Goal: Task Accomplishment & Management: Complete application form

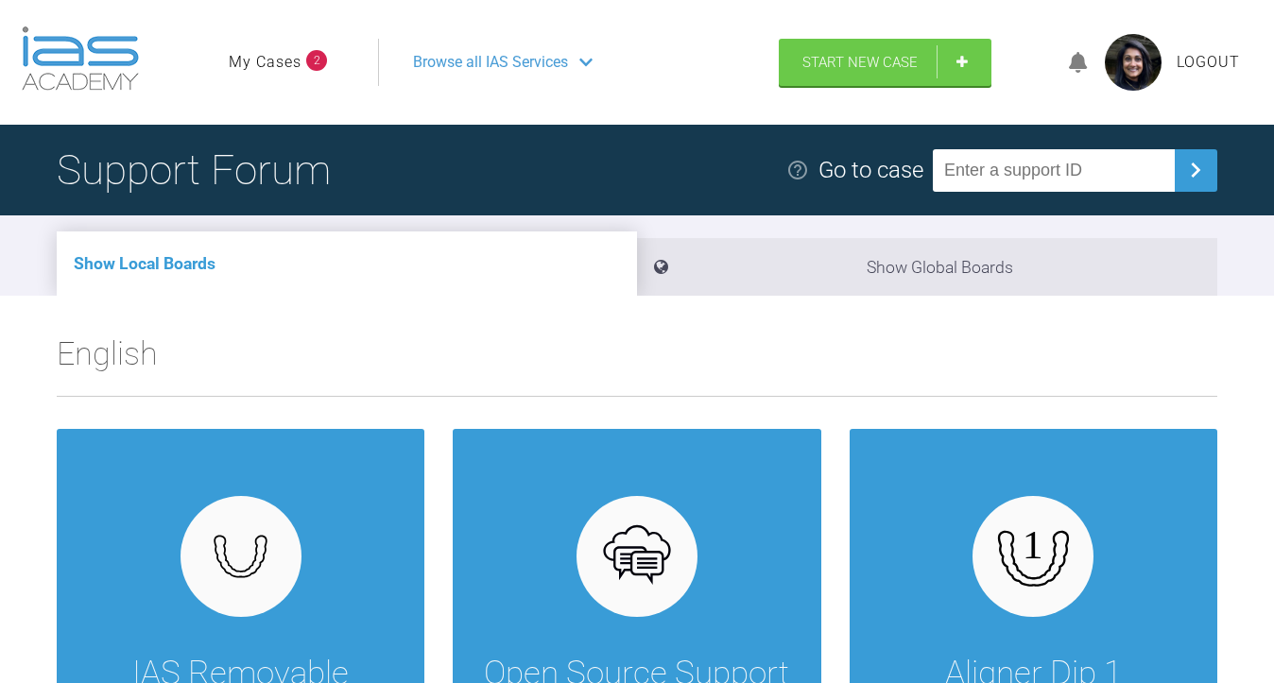
click at [250, 65] on link "My Cases" at bounding box center [265, 62] width 73 height 25
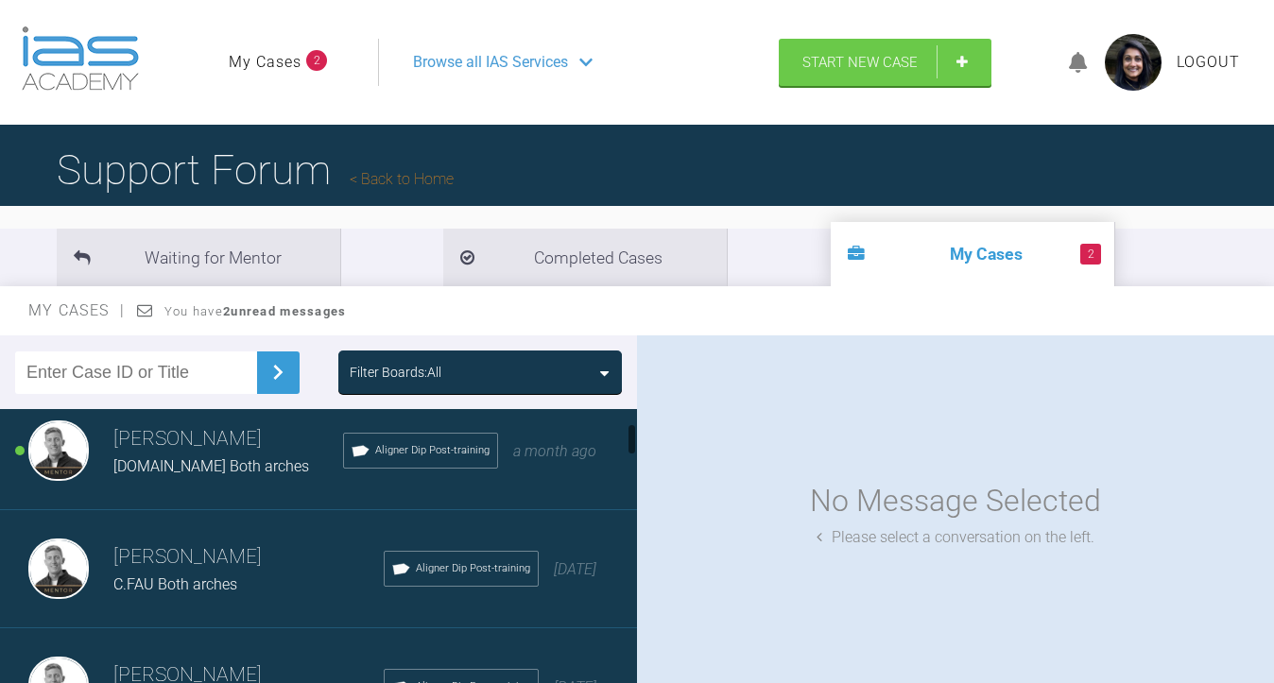
scroll to position [121, 0]
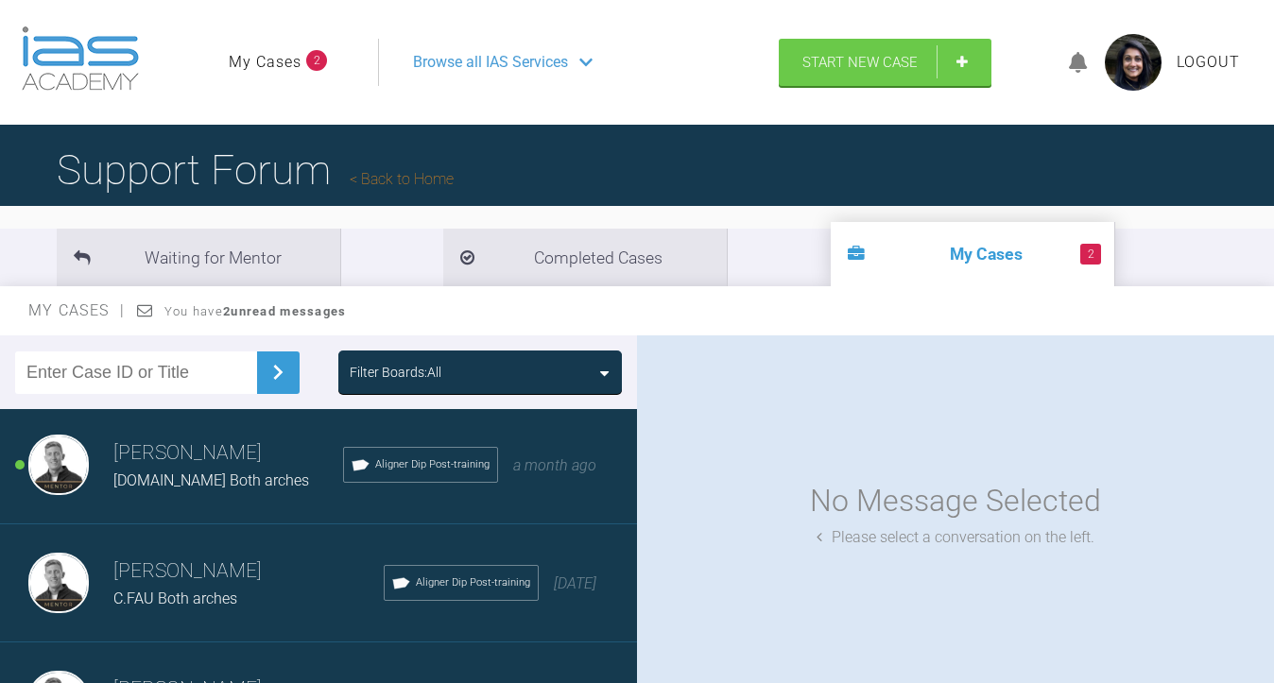
click at [218, 454] on h3 "[PERSON_NAME]" at bounding box center [228, 453] width 230 height 32
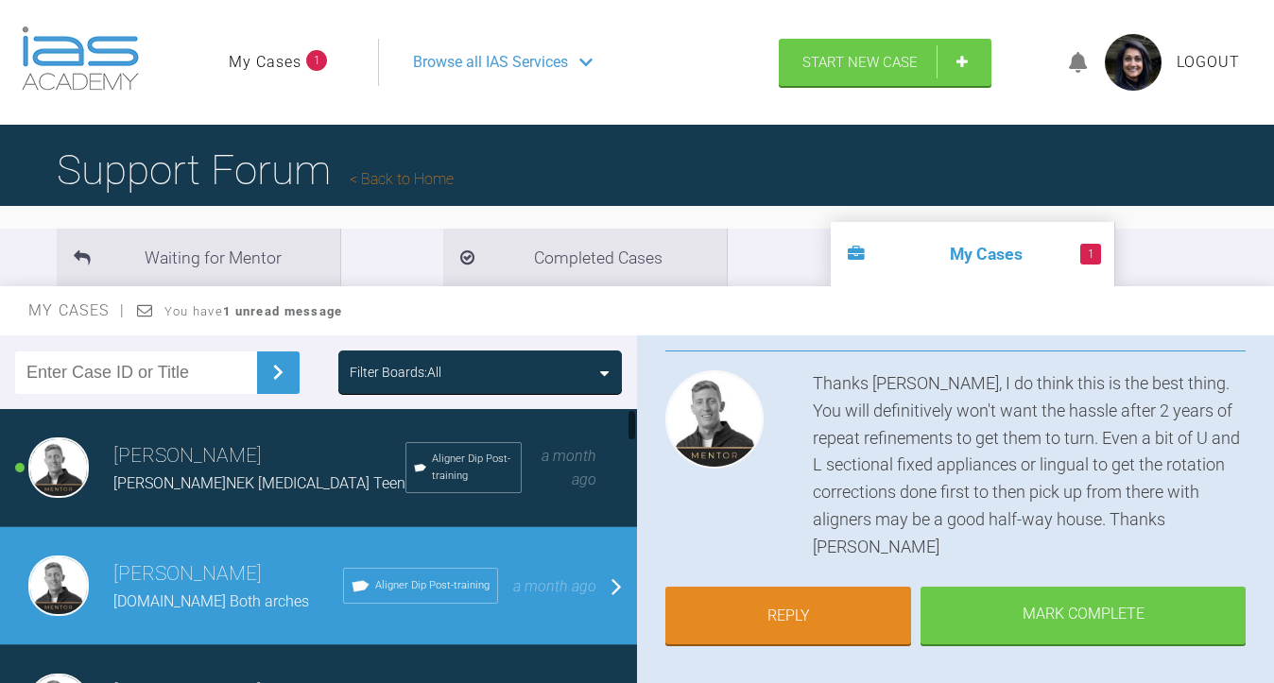
scroll to position [0, 0]
click at [255, 484] on div "[PERSON_NAME]NEK [MEDICAL_DATA] Teen" at bounding box center [259, 483] width 292 height 25
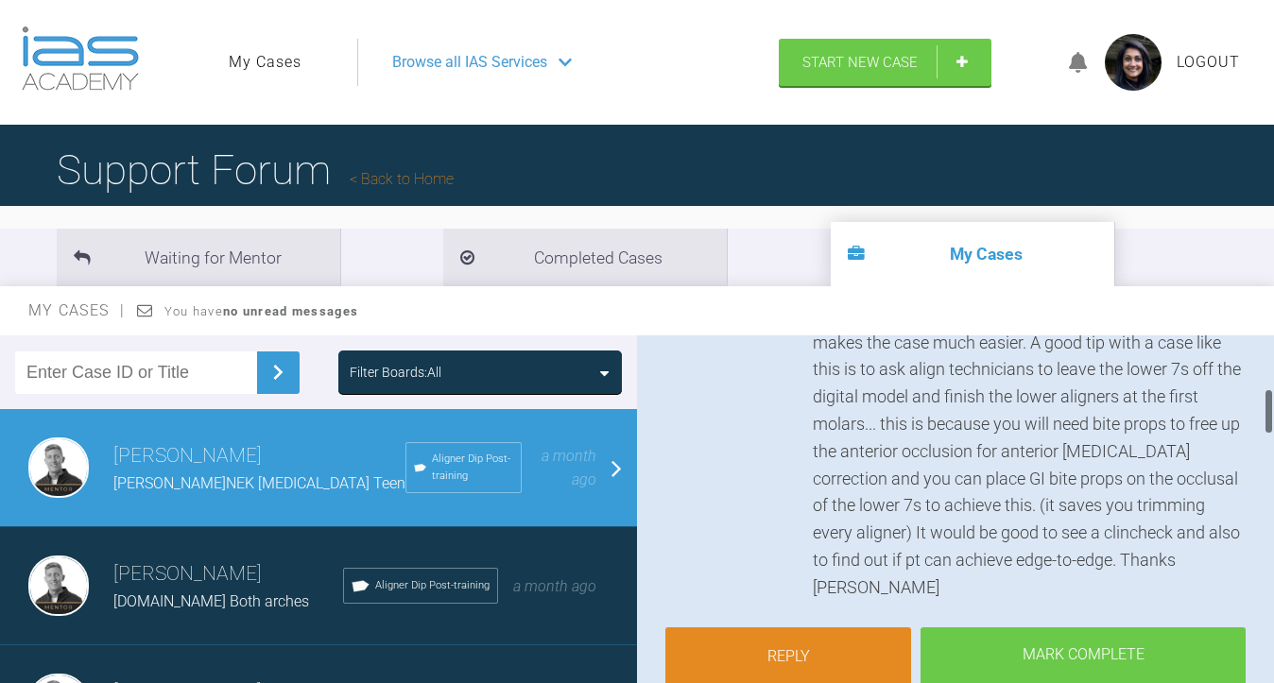
scroll to position [414, 0]
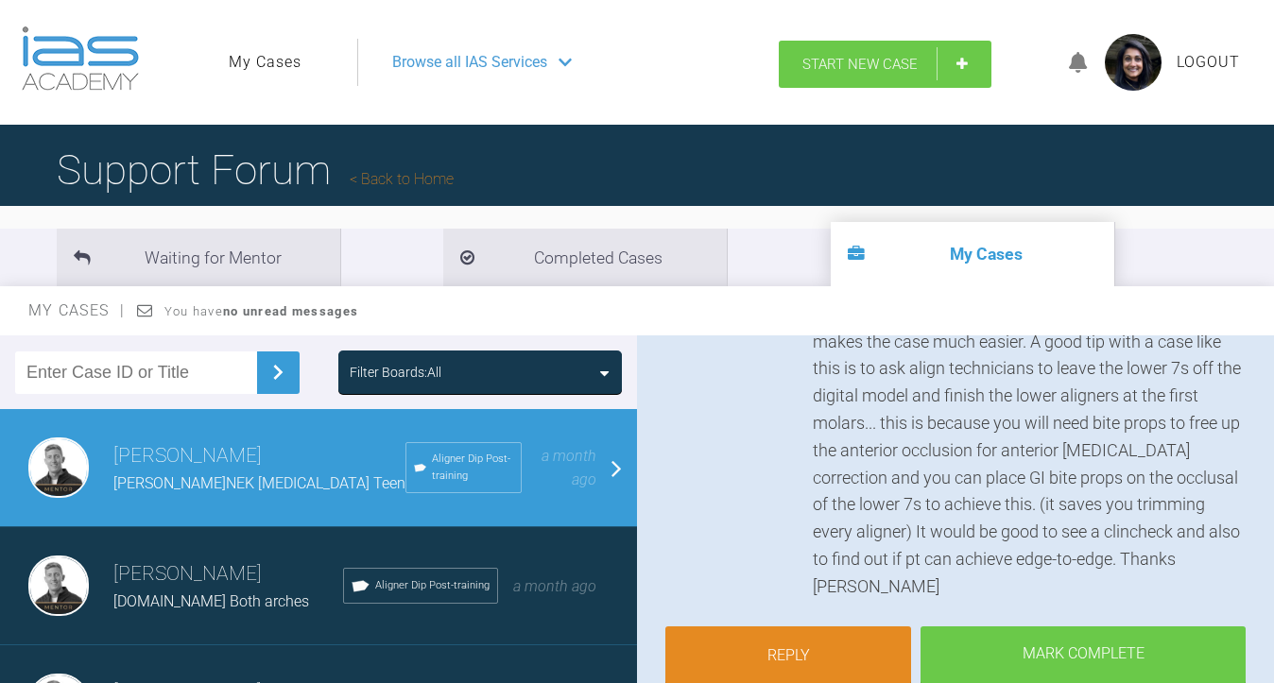
click at [951, 65] on link "Start New Case" at bounding box center [885, 64] width 213 height 47
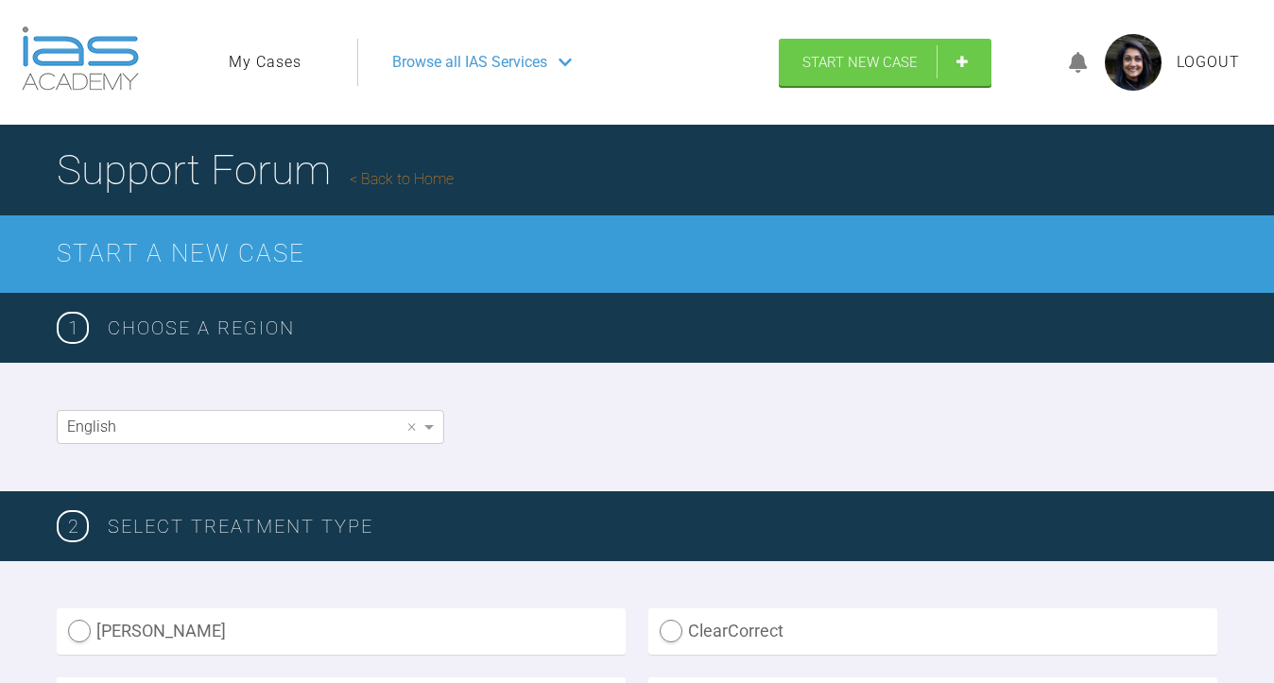
scroll to position [352, 0]
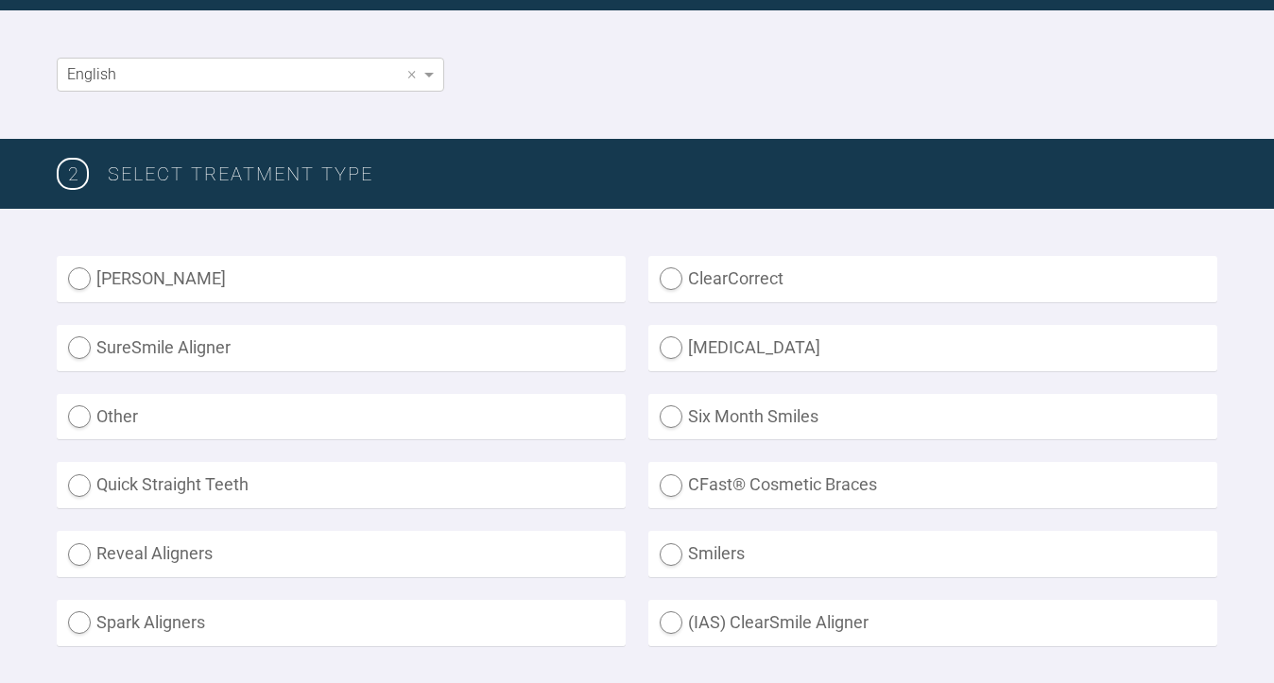
click at [699, 341] on label "[MEDICAL_DATA]" at bounding box center [932, 348] width 569 height 46
radio input "true"
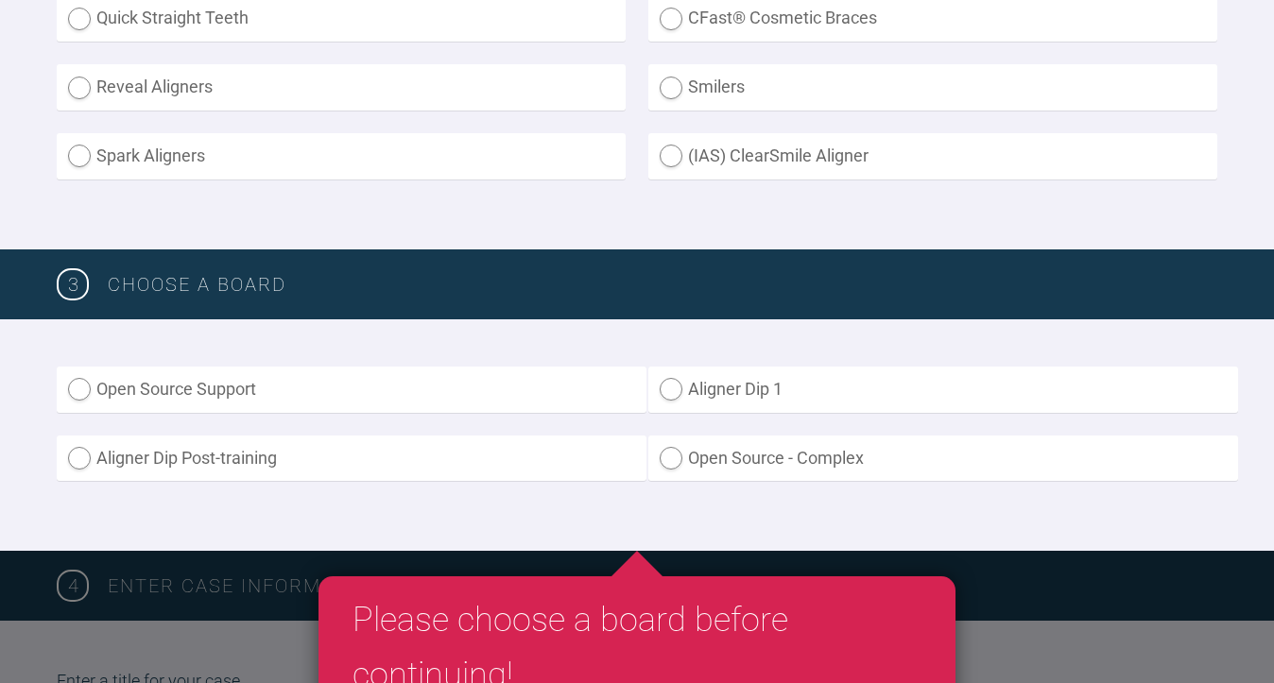
scroll to position [881, 0]
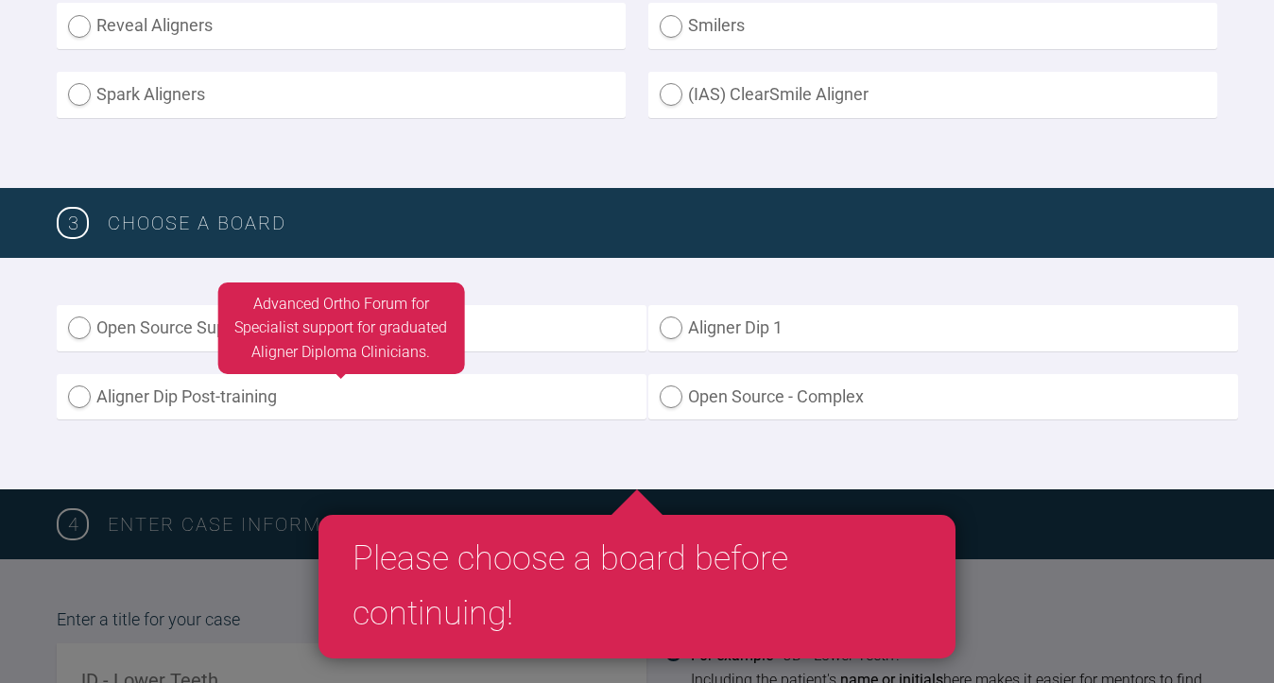
click at [277, 388] on label "Aligner Dip Post-training" at bounding box center [352, 397] width 590 height 46
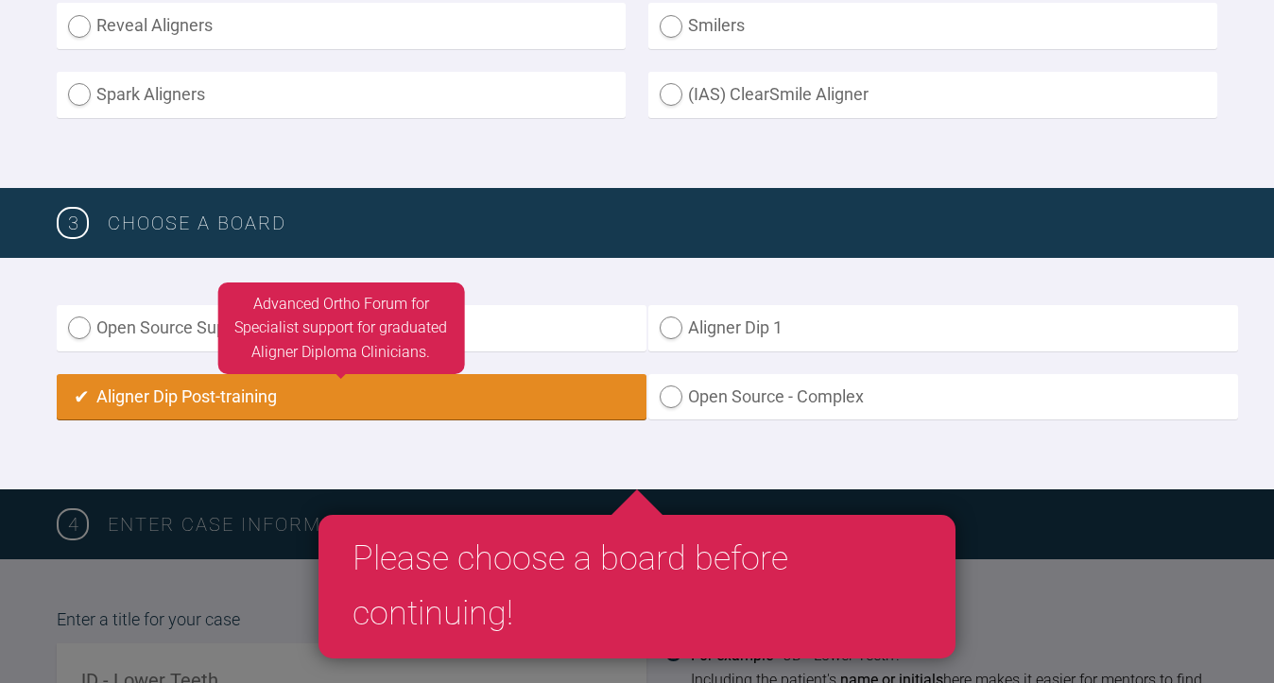
radio input "true"
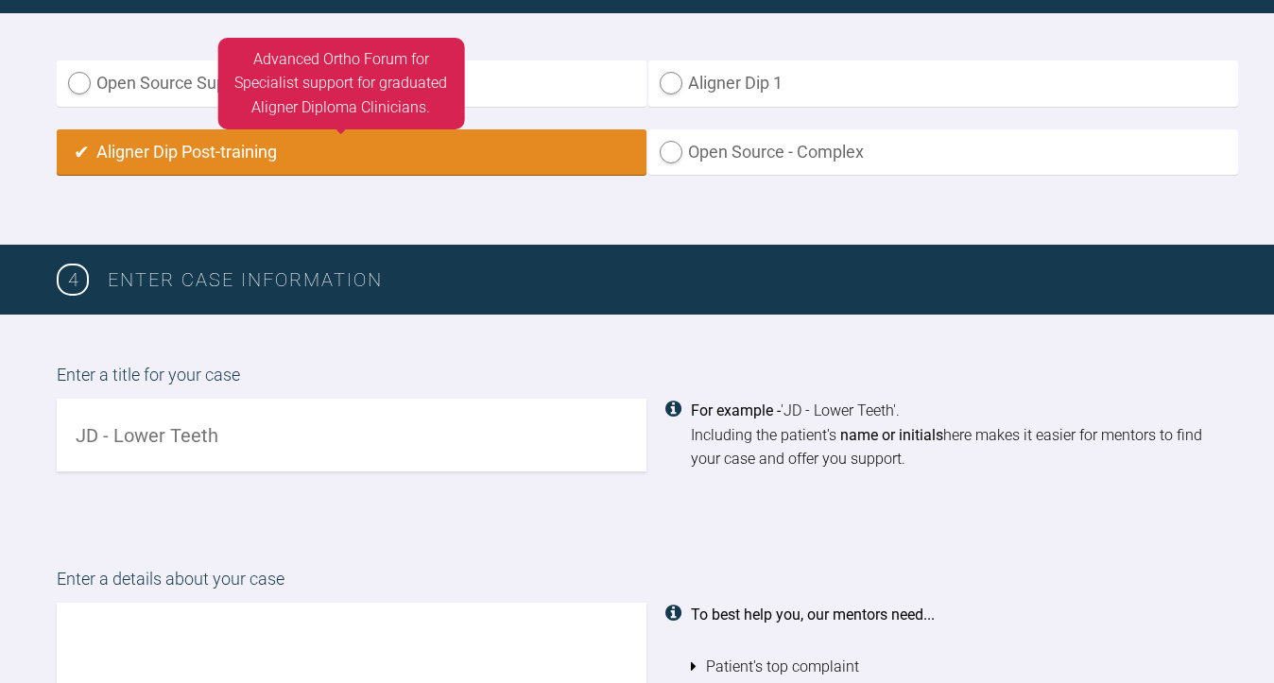
scroll to position [1136, 0]
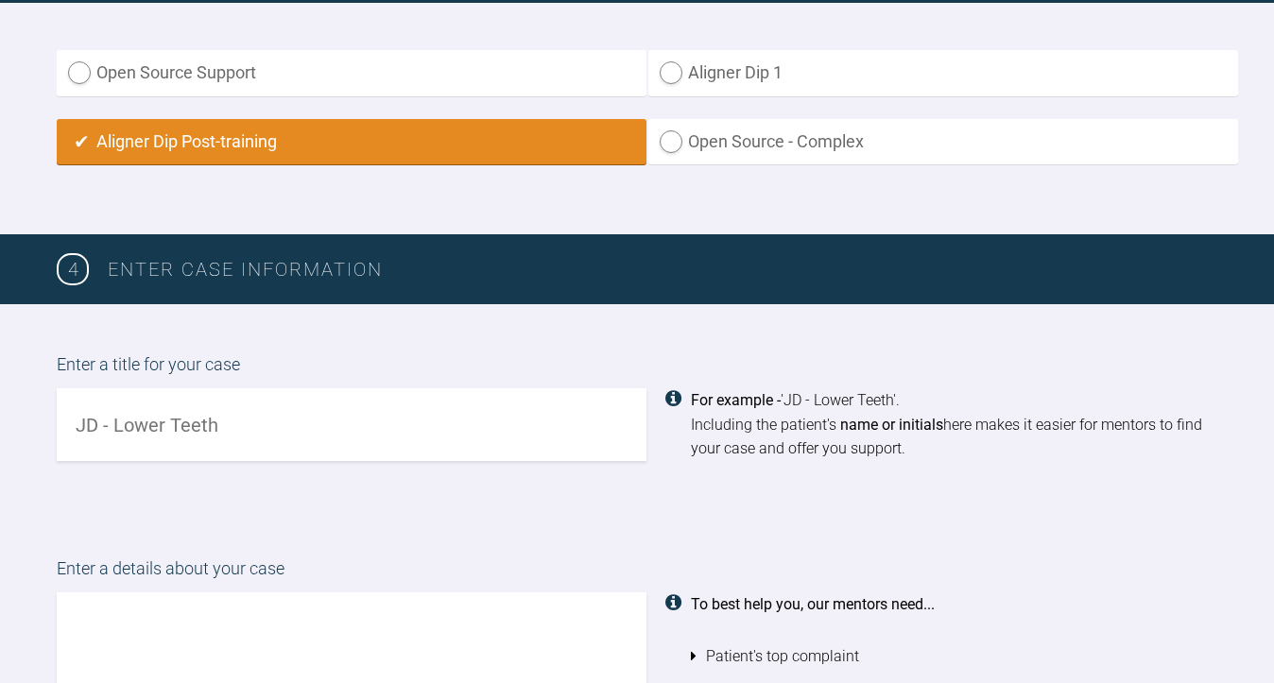
click at [385, 411] on input "text" at bounding box center [352, 424] width 590 height 73
type input "b"
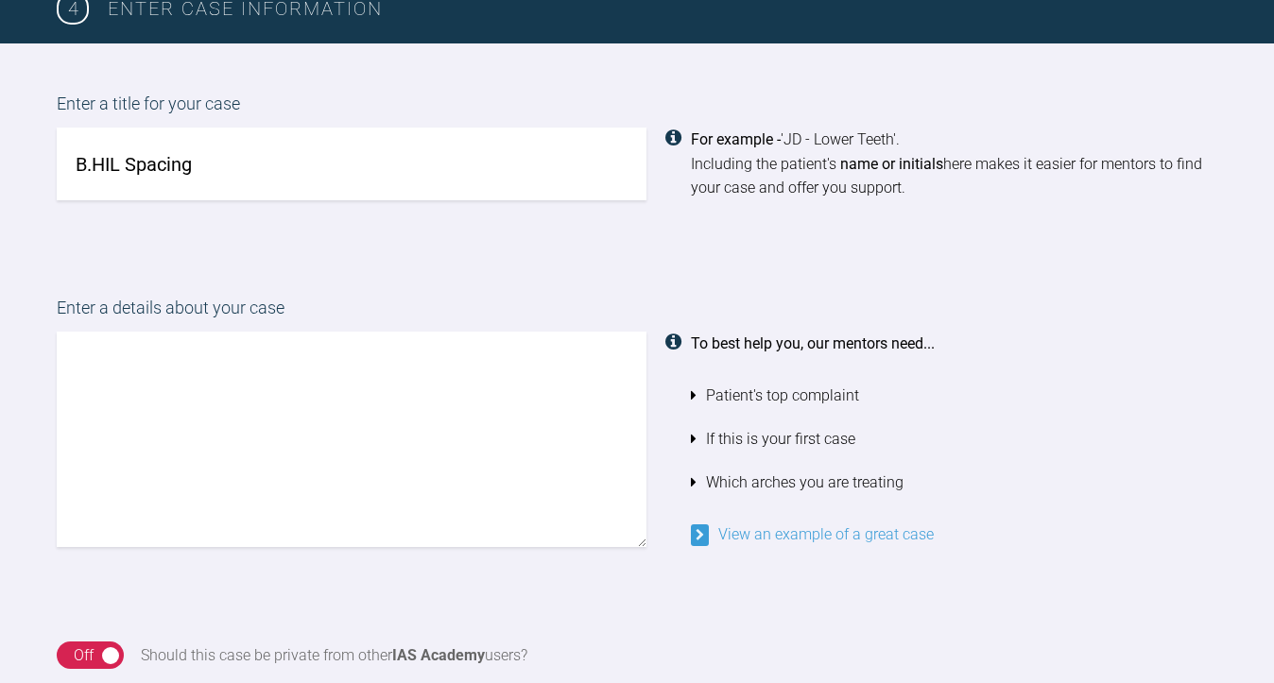
scroll to position [1413, 0]
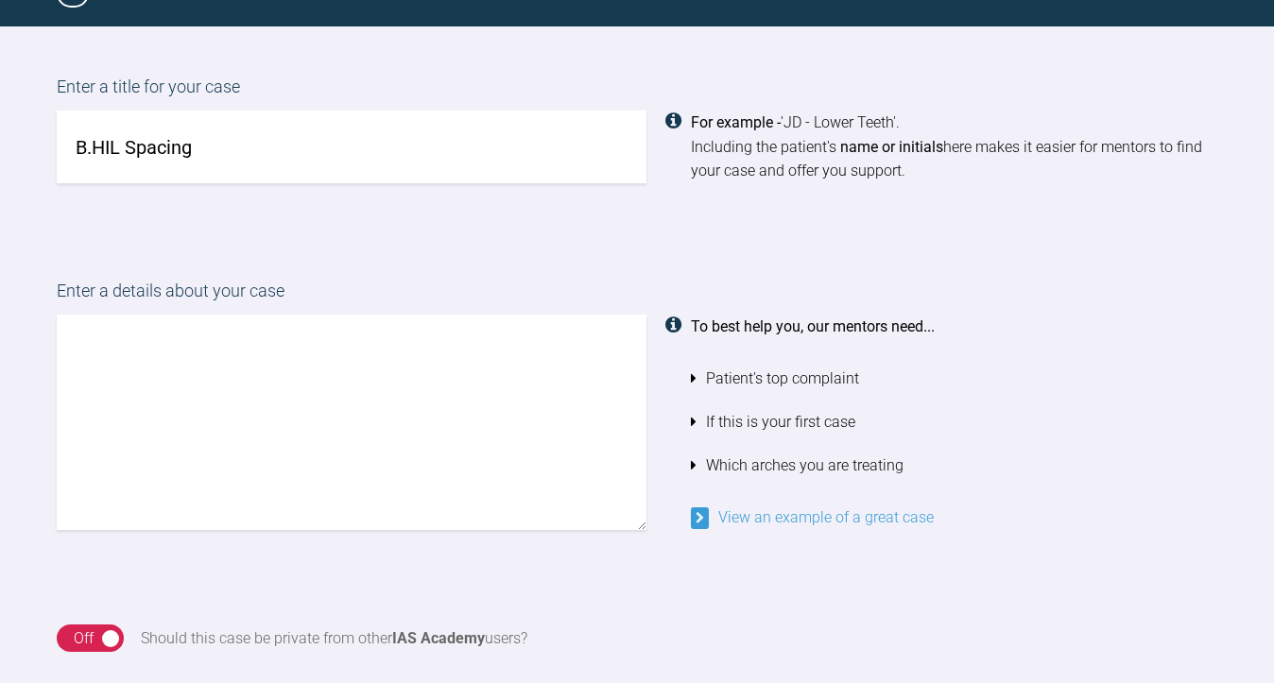
type input "B.HIL Spacing"
click at [221, 341] on textarea at bounding box center [352, 422] width 590 height 215
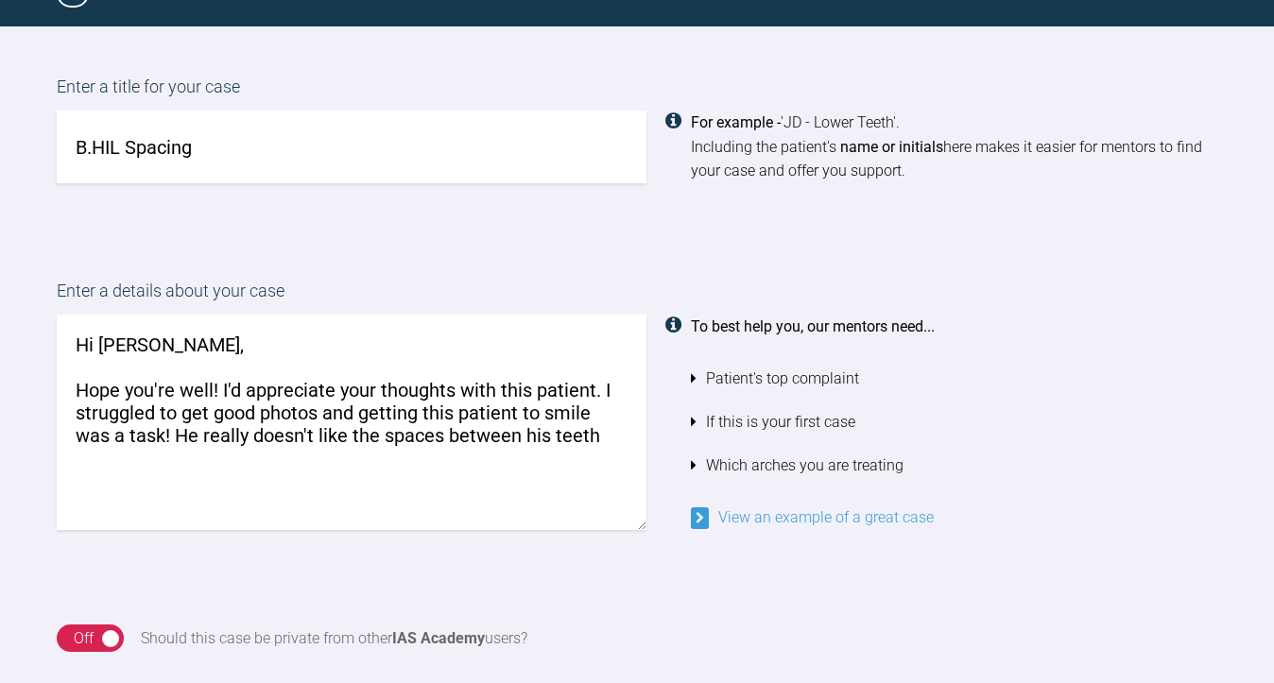
paste textarea "Alleviate crowding/close spaces and align both arches if possible without causi…"
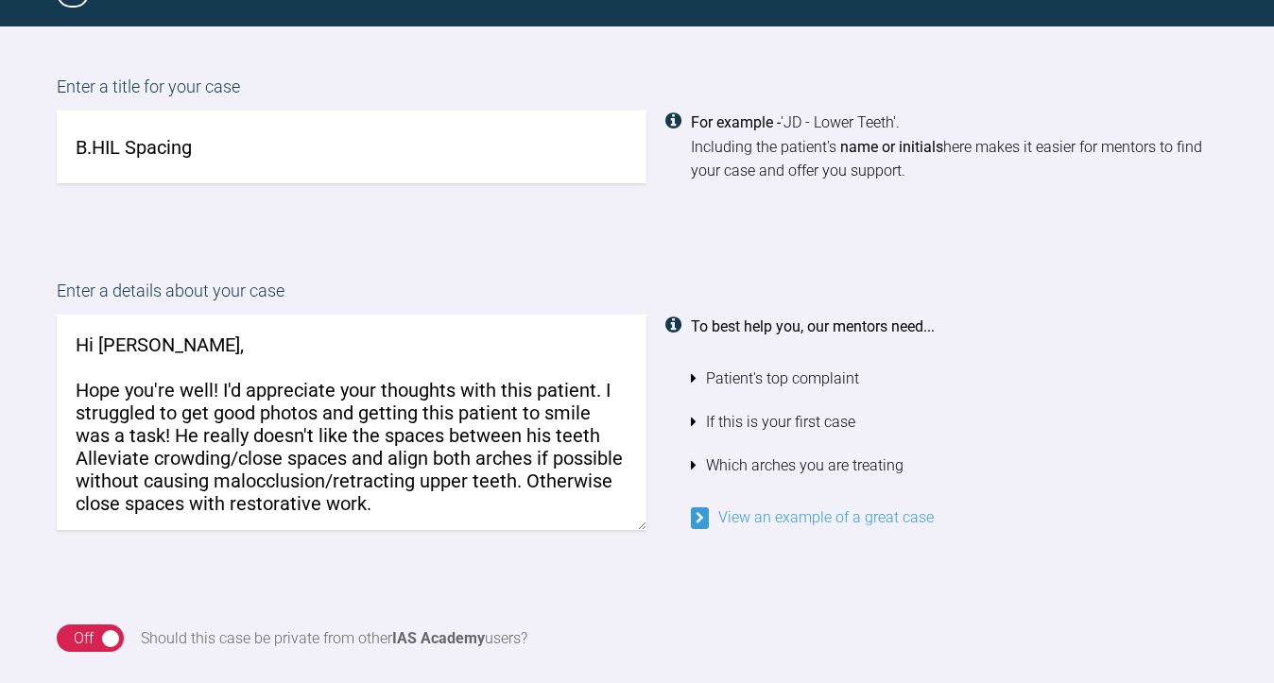
click at [86, 452] on textarea "Hi [PERSON_NAME], Hope you're well! I'd appreciate your thoughts with this pati…" at bounding box center [352, 422] width 590 height 215
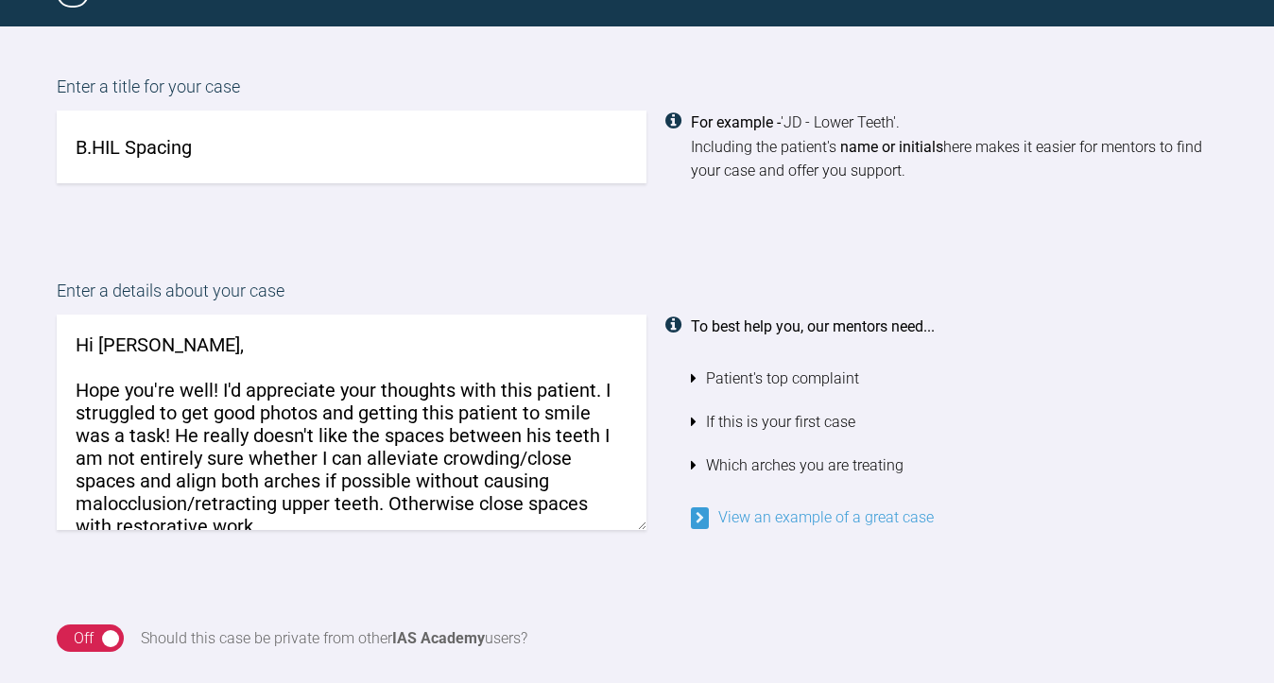
drag, startPoint x: 348, startPoint y: 473, endPoint x: 263, endPoint y: 472, distance: 85.0
click at [263, 472] on textarea "Hi [PERSON_NAME], Hope you're well! I'd appreciate your thoughts with this pati…" at bounding box center [352, 422] width 590 height 215
click at [139, 427] on textarea "Hi [PERSON_NAME], Hope you're well! I'd appreciate your thoughts with this pati…" at bounding box center [352, 422] width 590 height 215
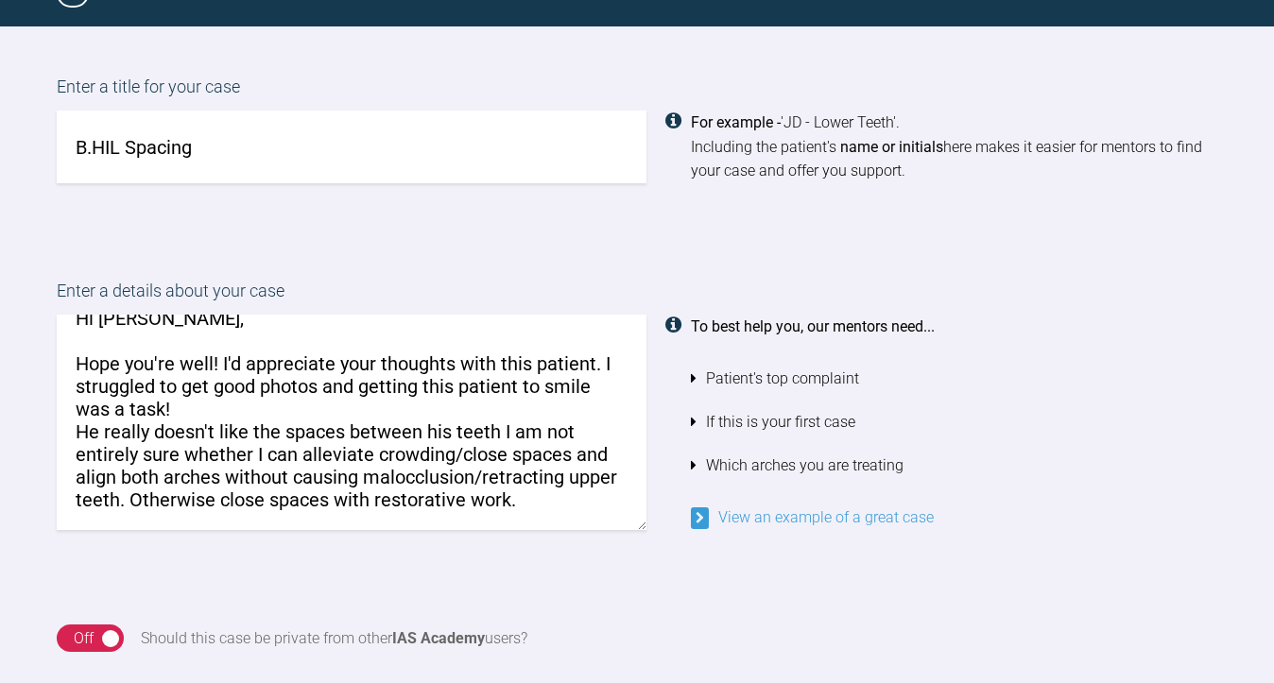
scroll to position [33, 0]
drag, startPoint x: 213, startPoint y: 486, endPoint x: 134, endPoint y: 490, distance: 78.6
click at [134, 490] on textarea "Hi [PERSON_NAME], Hope you're well! I'd appreciate your thoughts with this pati…" at bounding box center [352, 422] width 590 height 215
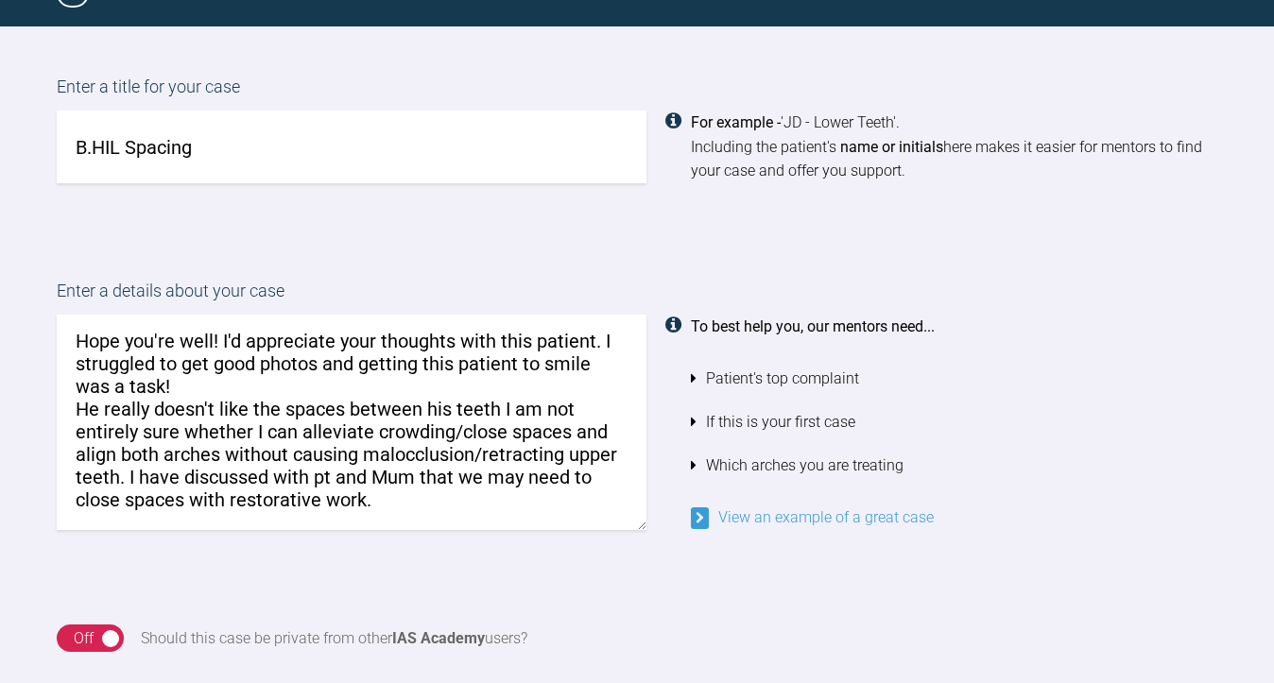
scroll to position [56, 0]
click at [405, 498] on textarea "Hi [PERSON_NAME], Hope you're well! I'd appreciate your thoughts with this pati…" at bounding box center [352, 422] width 590 height 215
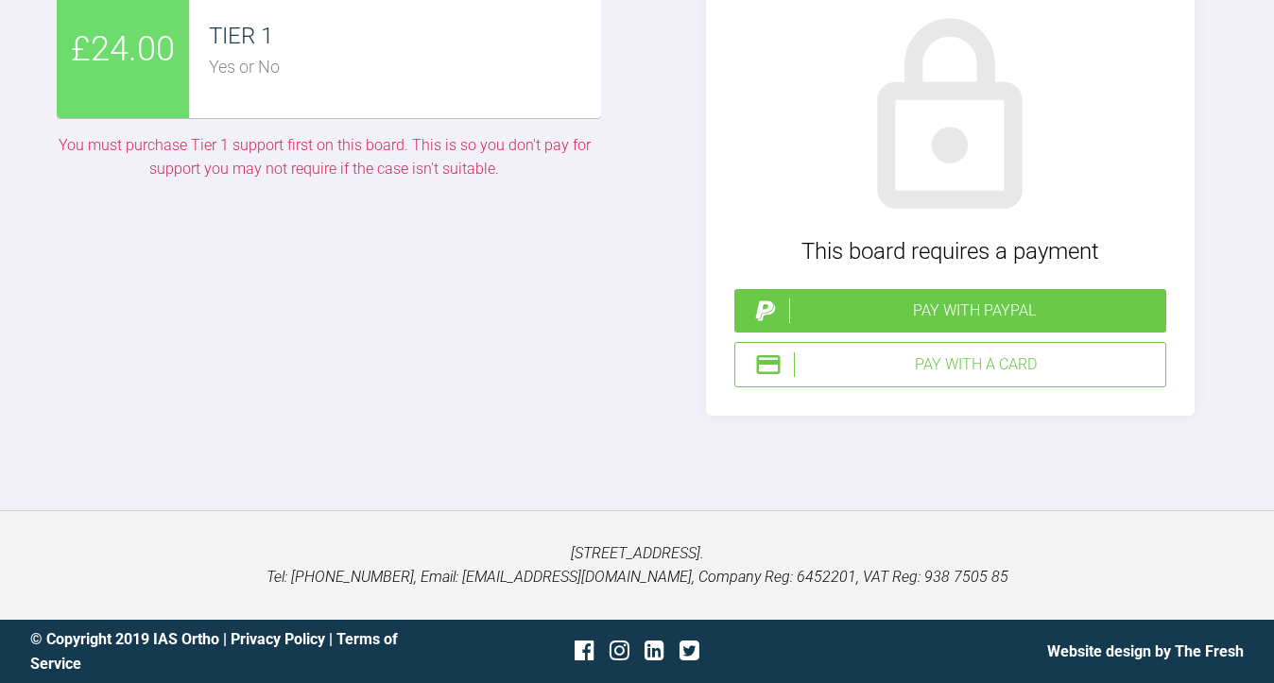
scroll to position [6420, 0]
type textarea "Hi [PERSON_NAME], Hope you're well! I'd appreciate your thoughts with this pati…"
click at [418, 118] on div "TIER 1 Yes or No" at bounding box center [395, 49] width 411 height 137
click at [845, 377] on div "Pay with a Card" at bounding box center [976, 364] width 364 height 25
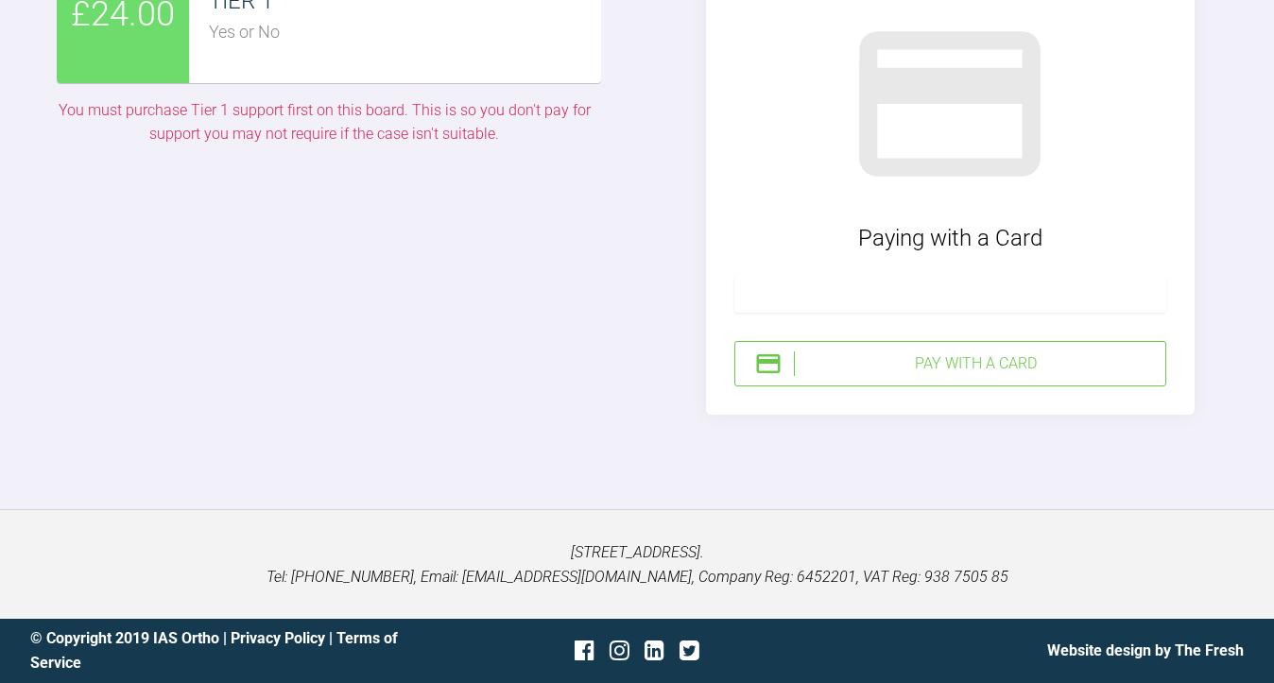
click at [434, 19] on div "TIER 1" at bounding box center [405, 1] width 392 height 36
click at [838, 376] on div "Pay with a Card" at bounding box center [976, 363] width 364 height 25
